Goal: Task Accomplishment & Management: Manage account settings

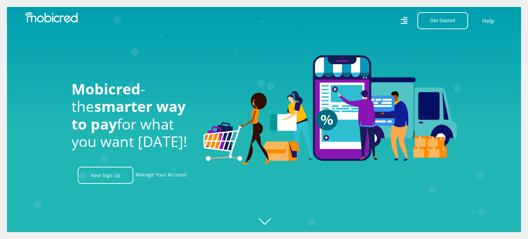
scroll to position [0, 396]
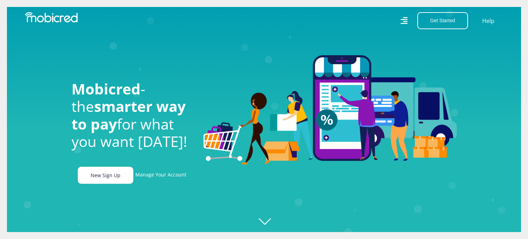
click at [95, 172] on link "New Sign Up" at bounding box center [106, 175] width 56 height 17
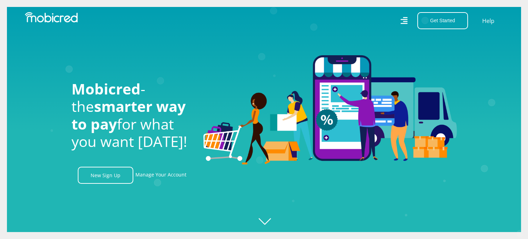
scroll to position [0, 1582]
click at [162, 177] on link "Manage Your Account" at bounding box center [160, 175] width 51 height 17
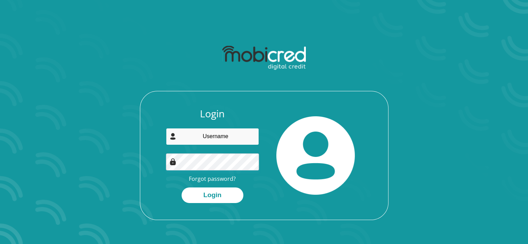
click at [225, 138] on input "email" at bounding box center [212, 136] width 93 height 17
type input "xangabanathizingce@gmail.com"
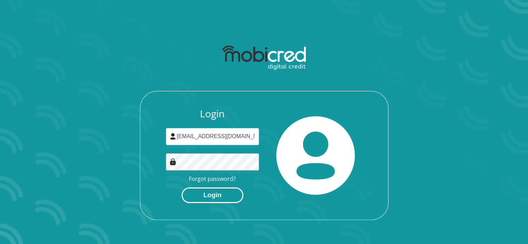
click at [216, 198] on button "Login" at bounding box center [212, 195] width 62 height 16
